Goal: Information Seeking & Learning: Learn about a topic

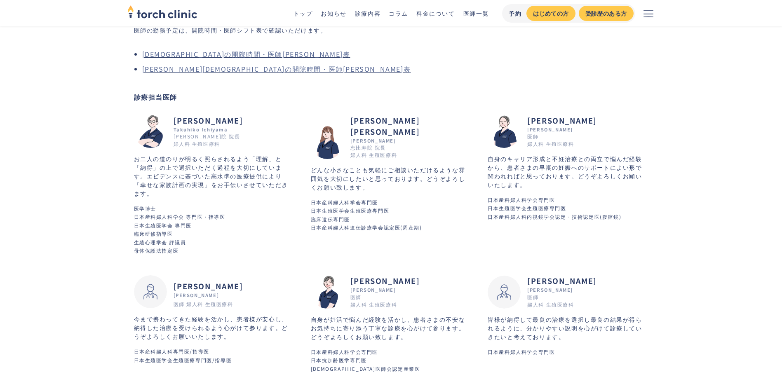
scroll to position [82, 0]
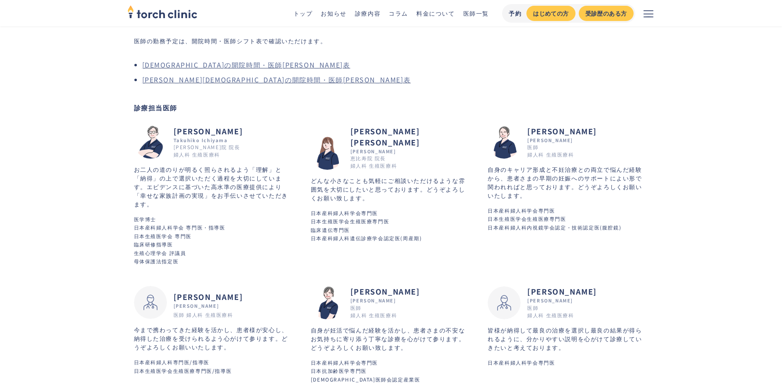
click at [376, 17] on link "診療内容" at bounding box center [368, 13] width 26 height 8
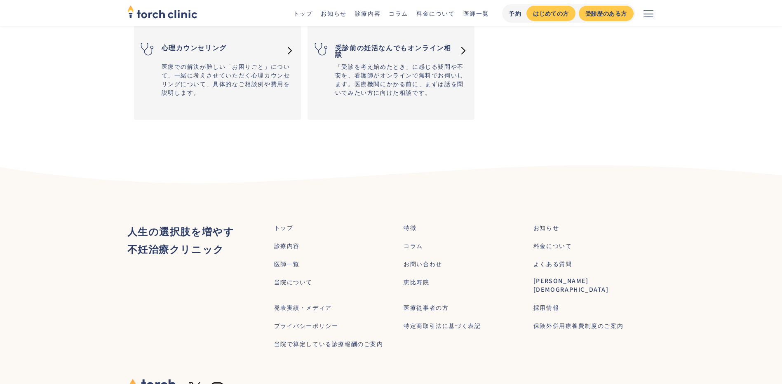
scroll to position [1354, 0]
